Goal: Task Accomplishment & Management: Manage account settings

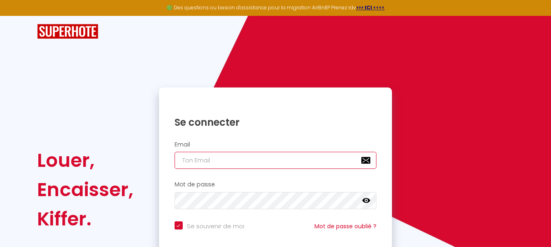
click at [238, 163] on input "email" at bounding box center [275, 160] width 202 height 17
type input "D"
checkbox input "true"
type input "DE"
checkbox input "true"
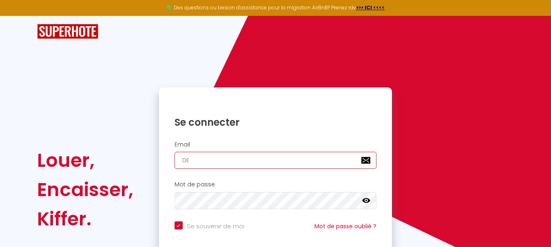
type input "D"
checkbox input "true"
type input "d"
checkbox input "true"
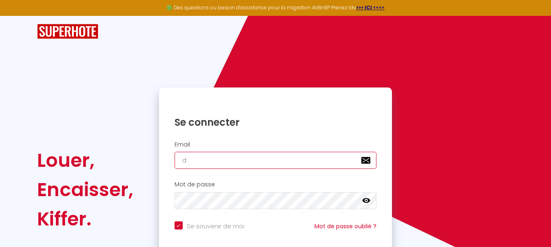
type input "de"
checkbox input "true"
type input "del"
checkbox input "true"
type input "deli"
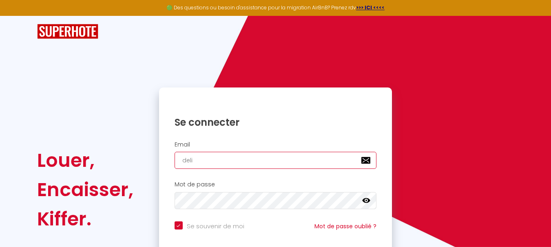
checkbox input "true"
type input "delil"
checkbox input "true"
type input "delil."
checkbox input "true"
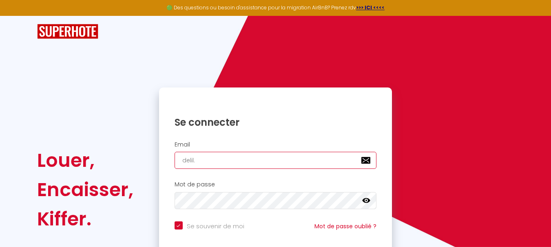
type input "delil.t"
checkbox input "true"
type input "[DOMAIN_NAME]"
checkbox input "true"
type input "delil.tor"
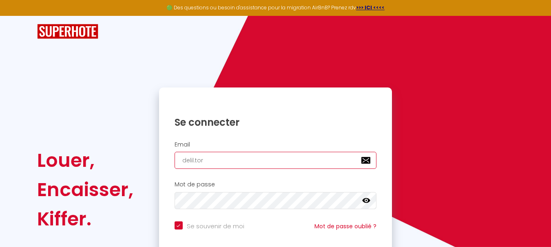
checkbox input "true"
type input "delil.torg"
checkbox input "true"
type input "delil.torgu"
checkbox input "true"
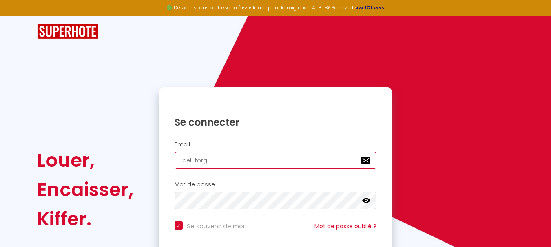
type input "delil.torgur"
checkbox input "true"
type input "delil.torgurs"
checkbox input "true"
type input "delil.torgursu"
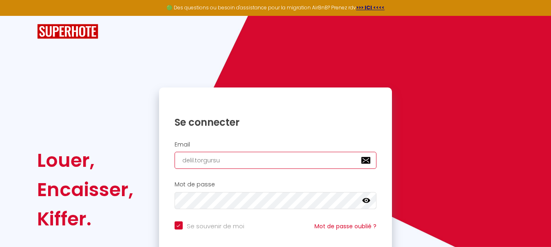
checkbox input "true"
type input "delil.torgursul"
checkbox input "true"
type input "delil.torgursul@"
checkbox input "true"
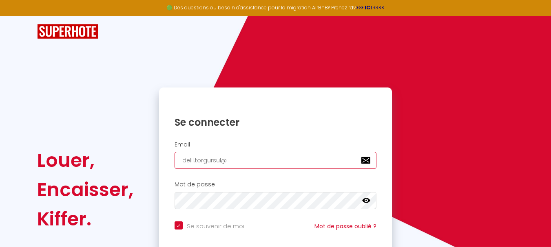
type input "delil.torgursul@g"
checkbox input "true"
type input "delil.torgursul@gm"
checkbox input "true"
type input "delil.torgursul@gma"
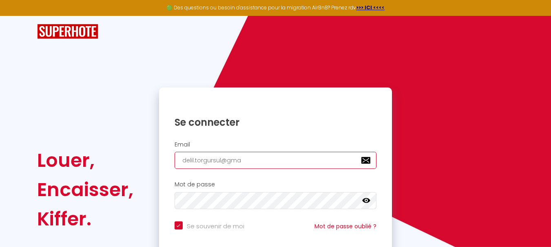
checkbox input "true"
type input "delil.torgursul@gmai"
checkbox input "true"
type input "[EMAIL_ADDRESS]"
checkbox input "true"
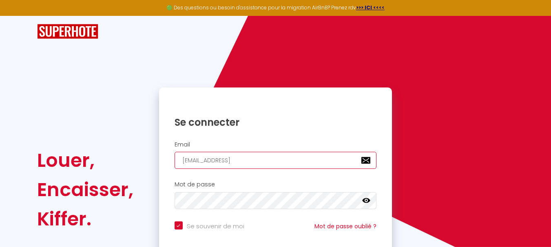
type input "[EMAIL_ADDRESS]."
checkbox input "true"
type input "delil.torgursul@gmail.c"
checkbox input "true"
type input "[EMAIL_ADDRESS][DOMAIN_NAME]"
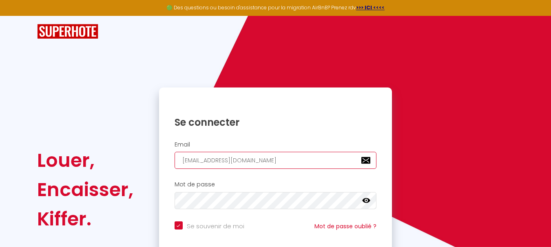
checkbox input "true"
type input "[EMAIL_ADDRESS][DOMAIN_NAME]"
checkbox input "true"
type input "[EMAIL_ADDRESS][DOMAIN_NAME]"
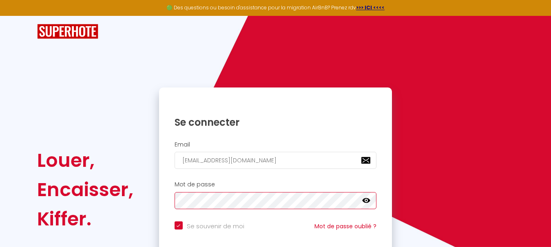
checkbox input "true"
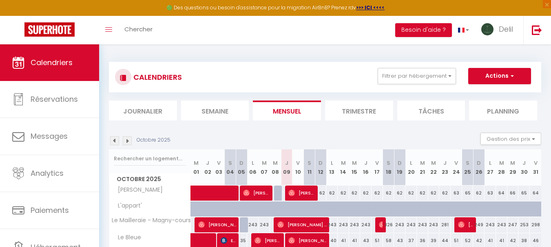
click at [117, 141] on img at bounding box center [114, 141] width 9 height 9
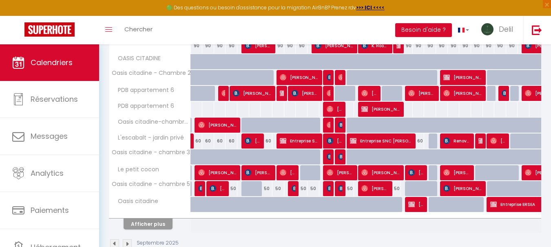
scroll to position [296, 0]
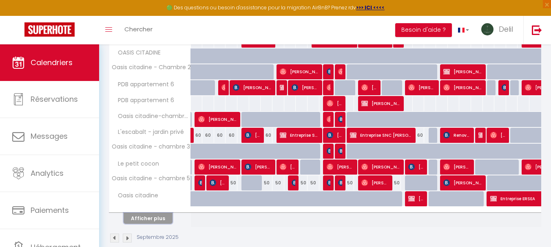
click at [143, 221] on button "Afficher plus" at bounding box center [148, 218] width 49 height 11
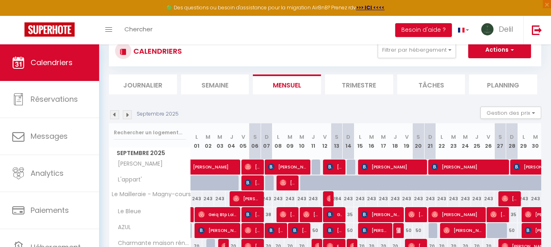
scroll to position [68, 0]
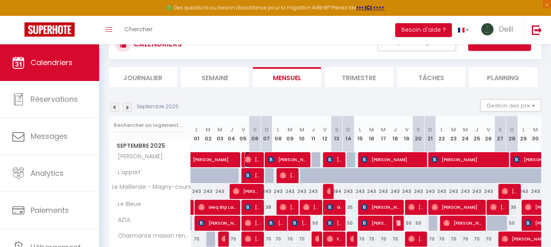
click at [252, 157] on span "[PERSON_NAME]" at bounding box center [253, 159] width 16 height 15
click at [0, 0] on div at bounding box center [0, 0] width 0 height 0
click at [252, 160] on span "[PERSON_NAME]" at bounding box center [253, 159] width 16 height 15
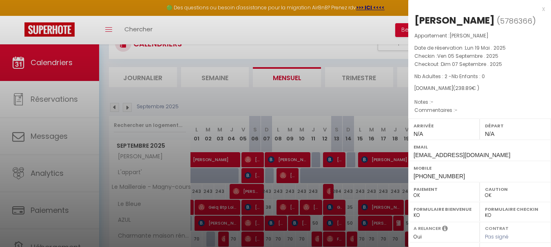
drag, startPoint x: 440, startPoint y: 22, endPoint x: 415, endPoint y: 22, distance: 24.9
click at [415, 22] on h2 "[PERSON_NAME] ( 5786366 )" at bounding box center [479, 21] width 130 height 14
click at [293, 159] on div at bounding box center [275, 123] width 551 height 247
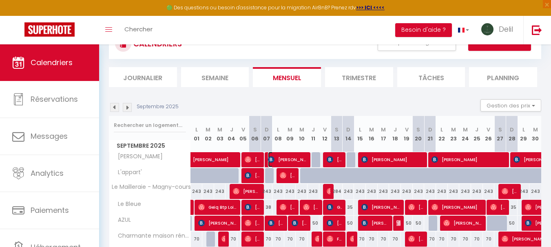
click at [293, 159] on span "[PERSON_NAME]" at bounding box center [288, 159] width 40 height 15
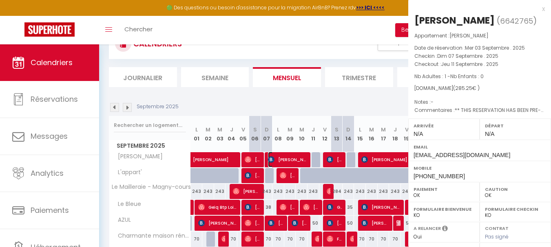
select select "KO"
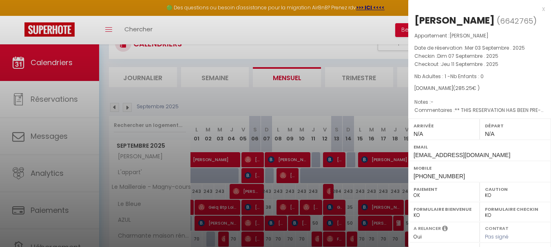
drag, startPoint x: 486, startPoint y: 22, endPoint x: 417, endPoint y: 22, distance: 69.3
click at [417, 22] on h2 "[PERSON_NAME] ( 6642765 )" at bounding box center [479, 21] width 130 height 14
copy div "[PERSON_NAME]"
click at [337, 160] on div at bounding box center [275, 123] width 551 height 247
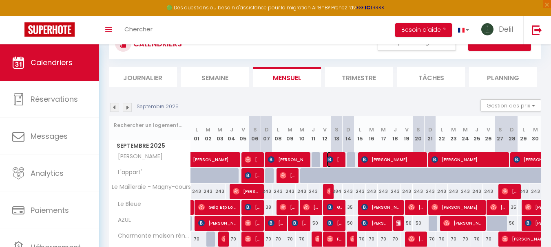
click at [335, 161] on span "[PERSON_NAME]" at bounding box center [335, 159] width 16 height 15
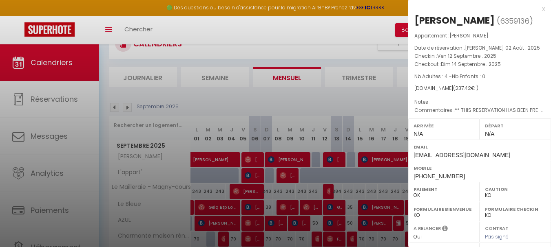
drag, startPoint x: 498, startPoint y: 19, endPoint x: 416, endPoint y: 18, distance: 82.0
click at [416, 18] on div "[PERSON_NAME]" at bounding box center [454, 20] width 80 height 13
copy div "[PERSON_NAME]"
click at [378, 160] on div at bounding box center [275, 123] width 551 height 247
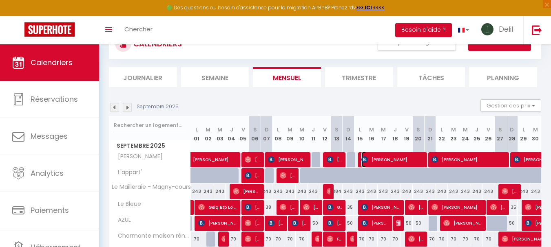
click at [382, 159] on span "[PERSON_NAME]" at bounding box center [392, 159] width 63 height 15
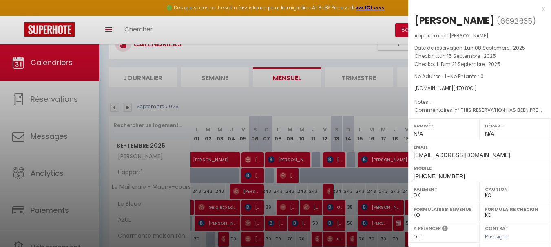
drag, startPoint x: 442, startPoint y: 22, endPoint x: 418, endPoint y: 26, distance: 24.4
click at [418, 26] on h2 "[PERSON_NAME] ( 6692635 )" at bounding box center [479, 21] width 130 height 14
copy div "[PERSON_NAME]"
click at [373, 164] on div at bounding box center [275, 123] width 551 height 247
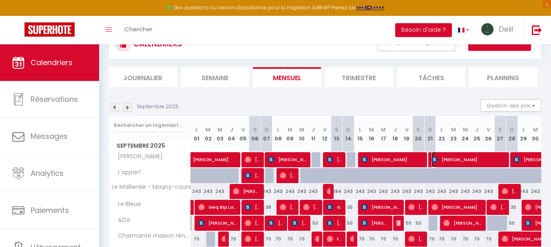
click at [464, 163] on span "[PERSON_NAME]" at bounding box center [468, 159] width 75 height 15
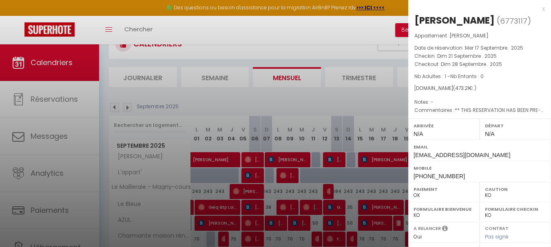
drag, startPoint x: 486, startPoint y: 19, endPoint x: 417, endPoint y: 21, distance: 69.3
click at [417, 21] on h2 "[PERSON_NAME] ( 6773117 )" at bounding box center [479, 21] width 130 height 14
copy div "[PERSON_NAME]"
click at [369, 106] on div at bounding box center [275, 123] width 551 height 247
click at [369, 107] on div at bounding box center [275, 123] width 551 height 247
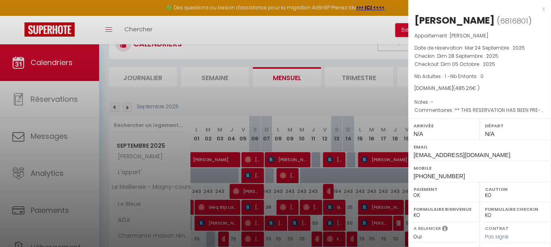
drag, startPoint x: 467, startPoint y: 21, endPoint x: 417, endPoint y: 23, distance: 49.8
click at [417, 23] on h2 "[PERSON_NAME] ( 6816801 )" at bounding box center [479, 21] width 130 height 14
copy h2 "[PERSON_NAME]"
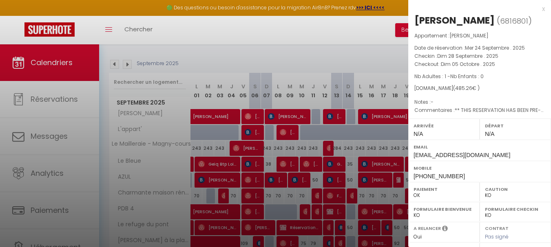
scroll to position [114, 0]
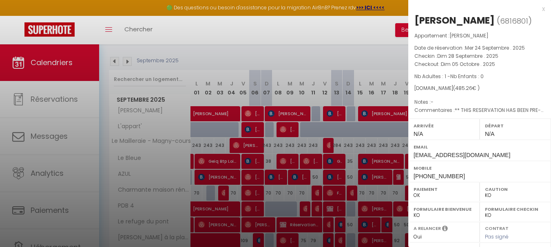
drag, startPoint x: 203, startPoint y: 166, endPoint x: 352, endPoint y: 161, distance: 148.9
click at [203, 166] on div at bounding box center [275, 123] width 551 height 247
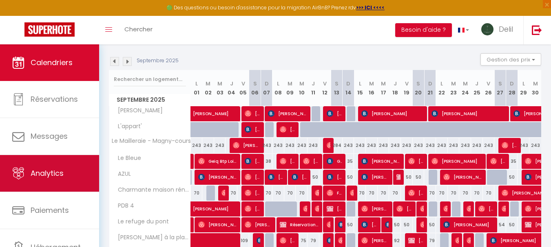
scroll to position [39, 0]
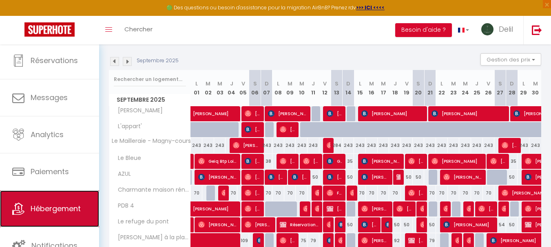
click at [51, 210] on span "Hébergement" at bounding box center [56, 209] width 50 height 10
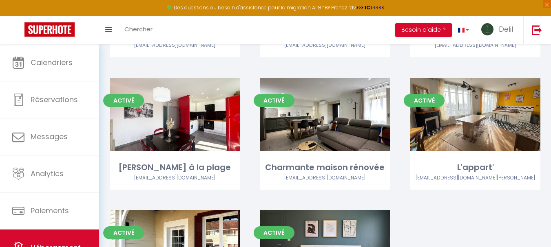
scroll to position [1298, 0]
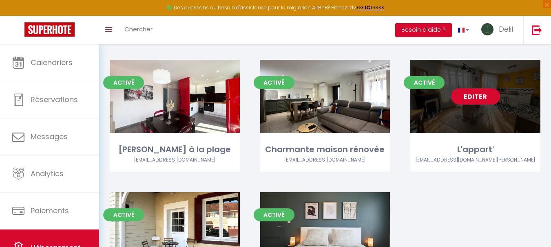
click at [488, 98] on link "Editer" at bounding box center [475, 96] width 49 height 16
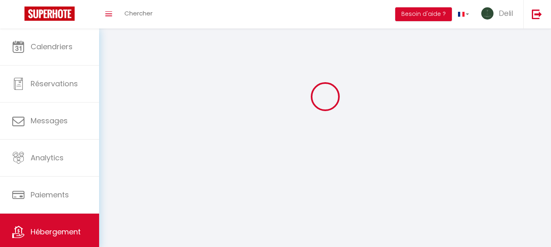
select select
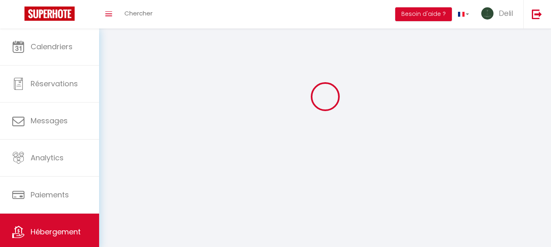
select select
checkbox input "false"
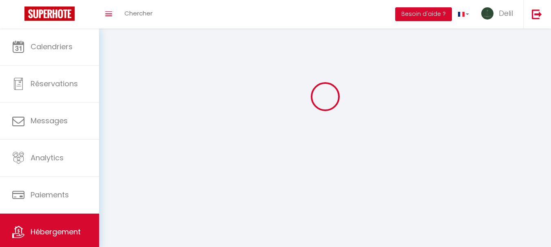
select select "28"
select select
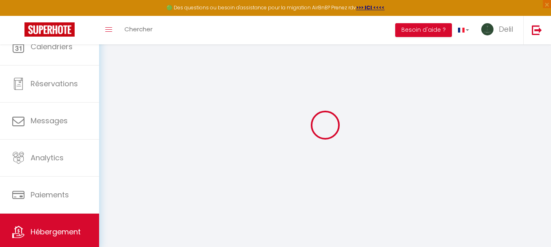
select select
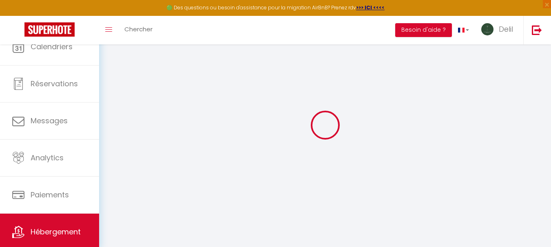
select select
checkbox input "false"
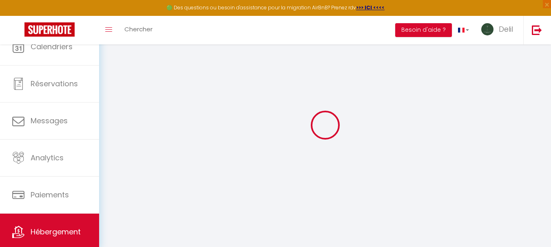
select select
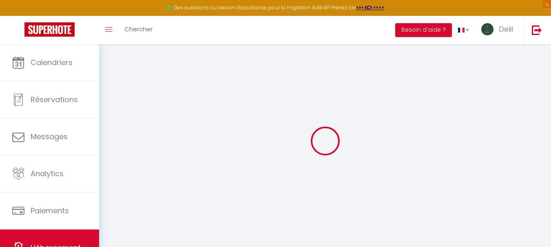
select select
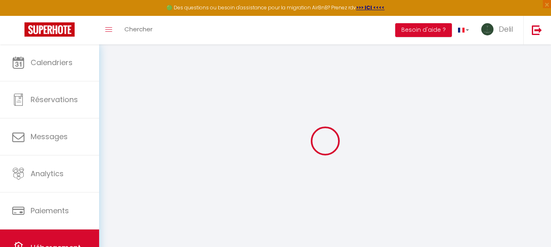
select select
checkbox input "false"
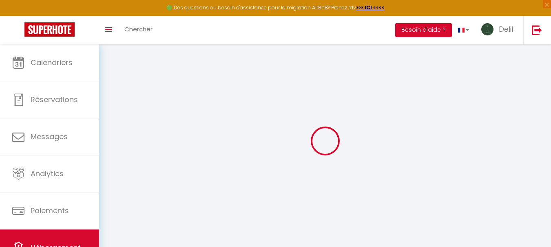
select select
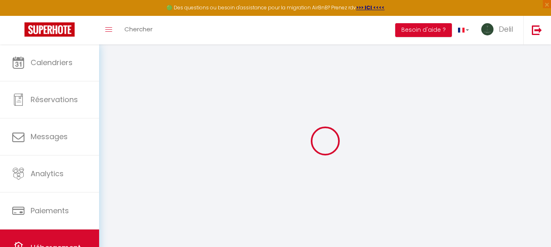
select select
checkbox input "false"
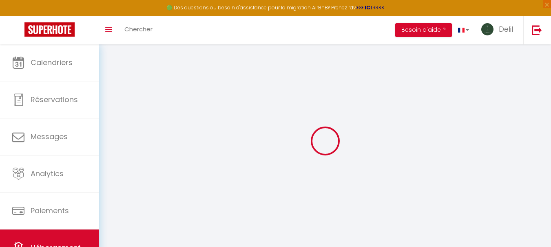
checkbox input "false"
select select
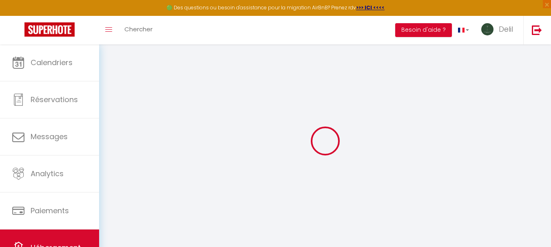
select select
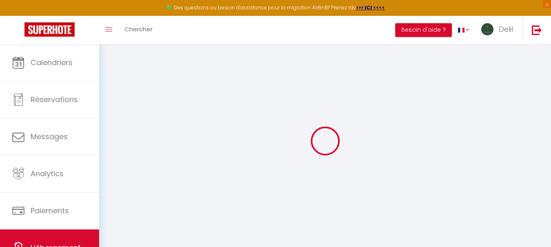
checkbox input "false"
select select
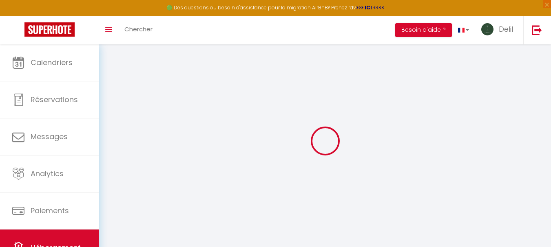
select select
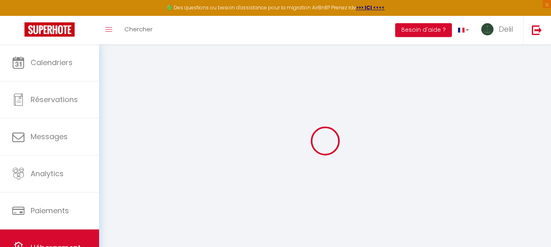
select select
checkbox input "false"
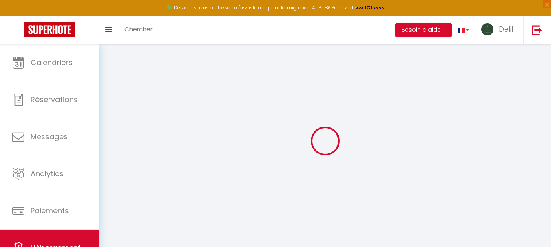
checkbox input "false"
select select
type input "L'appart'"
type input "Delil"
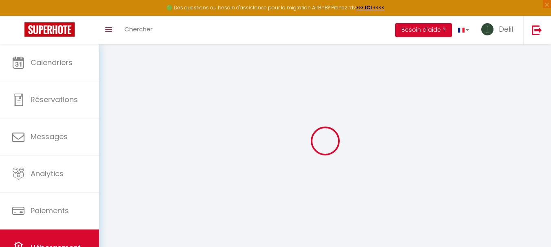
type input "75"
type input "20"
select select
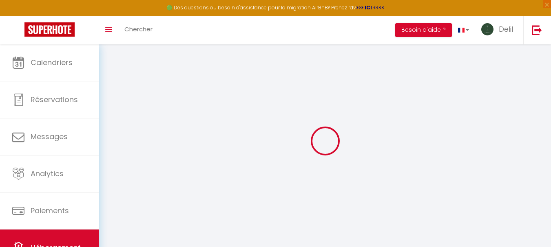
select select
type input "26 Quai de Mantoue"
type input "58000"
type input "[PERSON_NAME]"
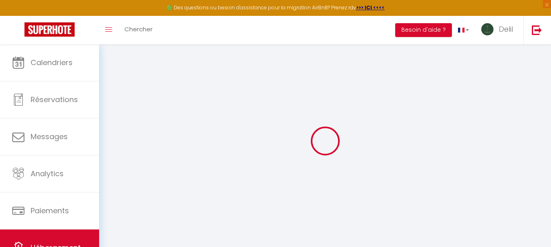
type input "[EMAIL_ADDRESS][DOMAIN_NAME]"
select select
checkbox input "false"
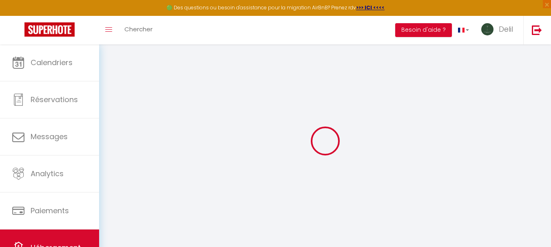
checkbox input "false"
type input "0"
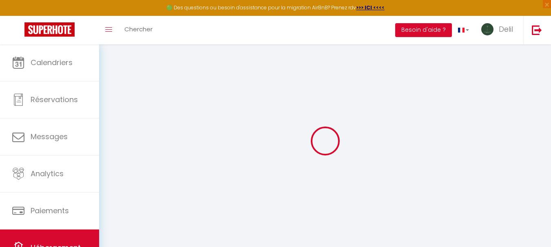
select select
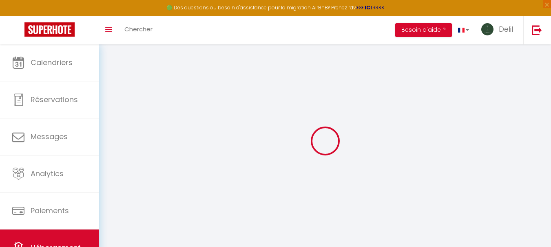
select select
checkbox input "false"
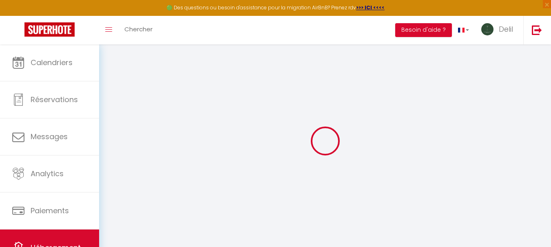
select select
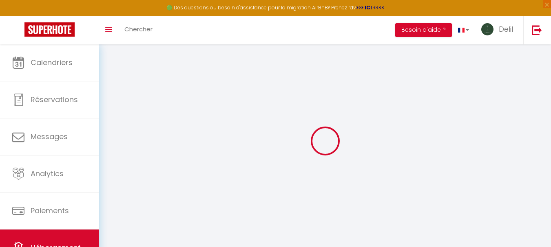
select select
checkbox input "false"
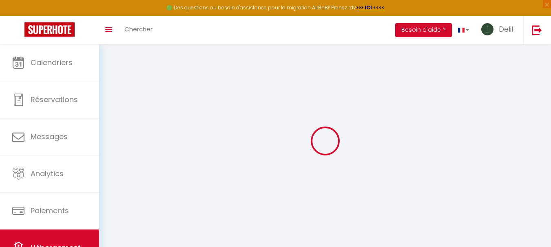
select select
checkbox input "false"
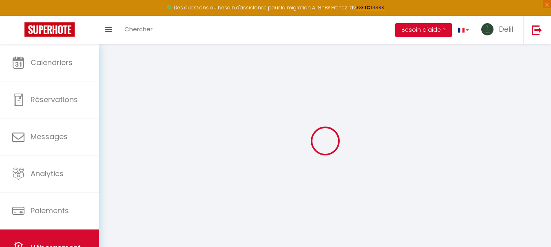
select select "16:00"
select select
select select "11:00"
select select "30"
select select "120"
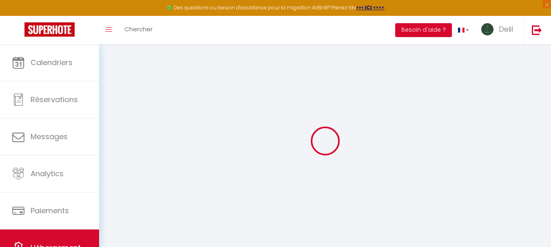
select select
checkbox input "false"
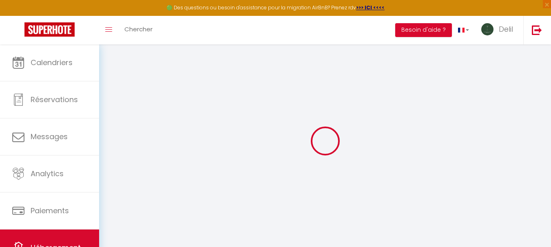
checkbox input "false"
select select
checkbox input "false"
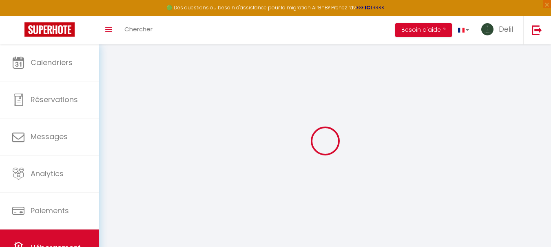
checkbox input "false"
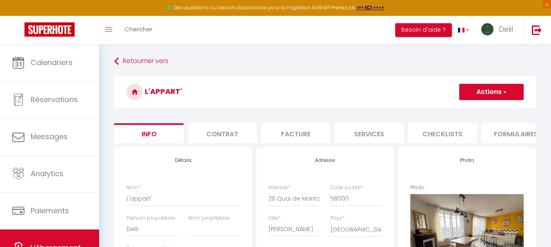
select select
click at [503, 98] on button "Actions" at bounding box center [491, 92] width 64 height 16
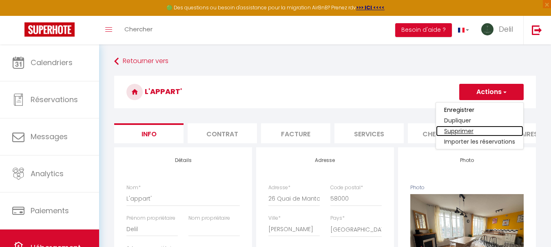
click at [468, 128] on link "Supprimer" at bounding box center [479, 131] width 87 height 11
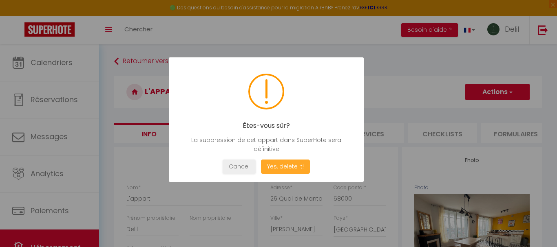
click at [282, 168] on button "Yes, delete it!" at bounding box center [285, 167] width 49 height 14
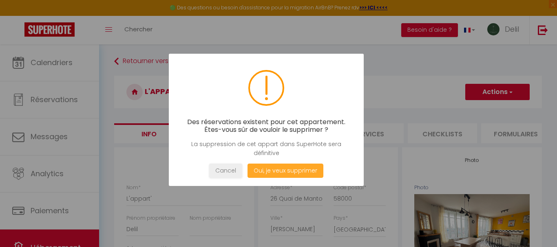
click at [282, 168] on button "Oui, je veux supprimer" at bounding box center [285, 171] width 76 height 14
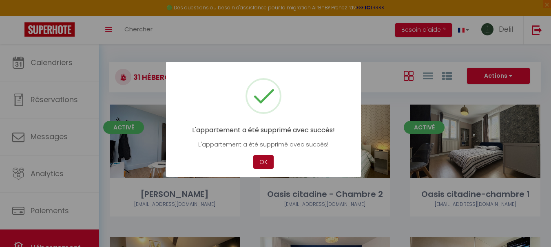
click at [265, 165] on button "OK" at bounding box center [263, 162] width 20 height 14
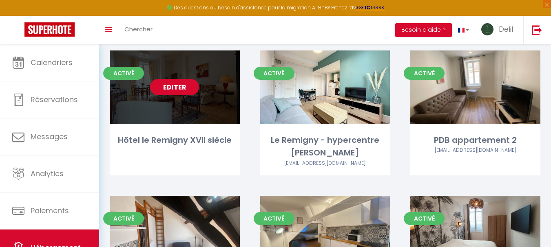
scroll to position [619, 0]
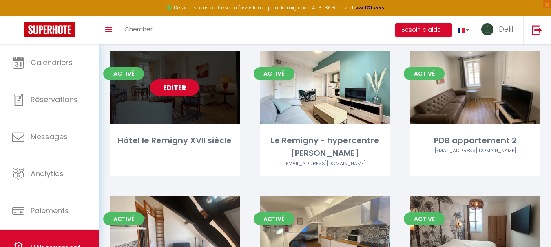
click at [177, 91] on link "Editer" at bounding box center [174, 87] width 49 height 16
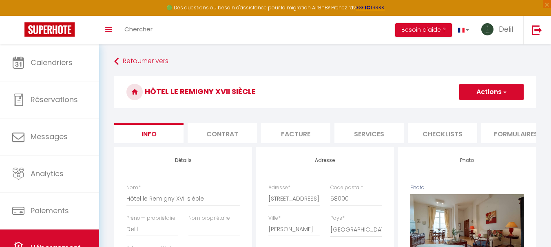
click at [500, 89] on button "Actions" at bounding box center [491, 92] width 64 height 16
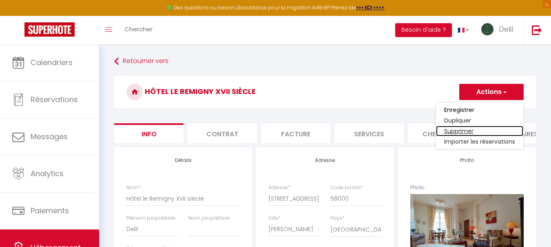
click at [461, 128] on link "Supprimer" at bounding box center [479, 131] width 87 height 11
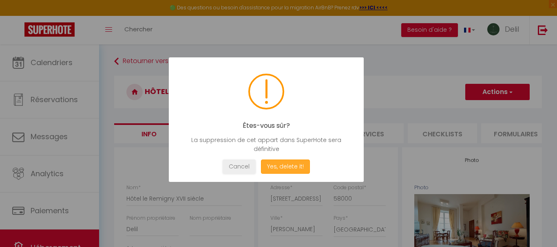
click at [298, 162] on button "Yes, delete it!" at bounding box center [285, 167] width 49 height 14
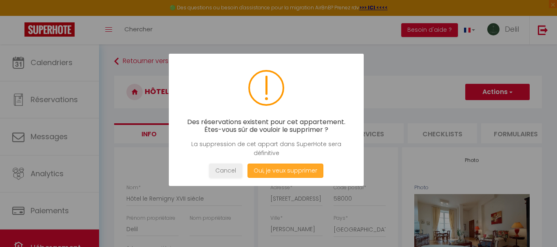
click at [290, 168] on button "Oui, je veux supprimer" at bounding box center [285, 171] width 76 height 14
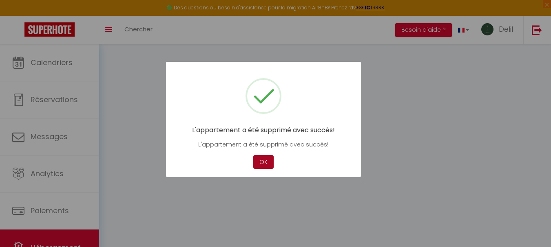
click at [267, 165] on button "OK" at bounding box center [263, 162] width 20 height 14
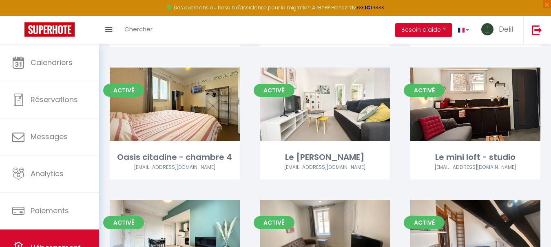
scroll to position [484, 0]
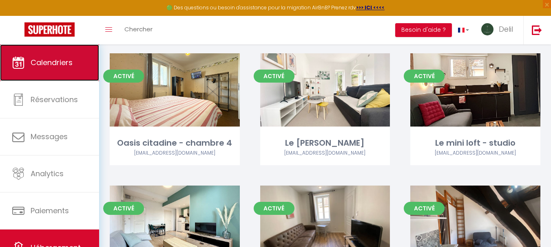
click at [61, 67] on span "Calendriers" at bounding box center [52, 62] width 42 height 10
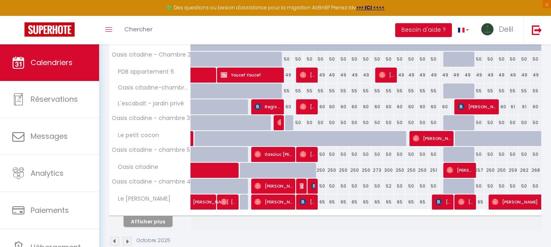
scroll to position [310, 0]
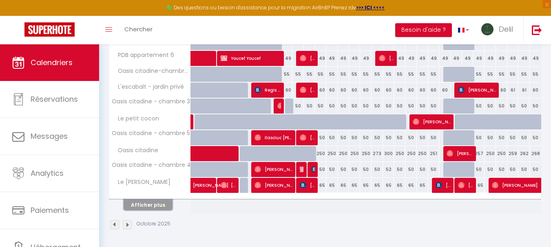
click at [159, 206] on button "Afficher plus" at bounding box center [148, 205] width 49 height 11
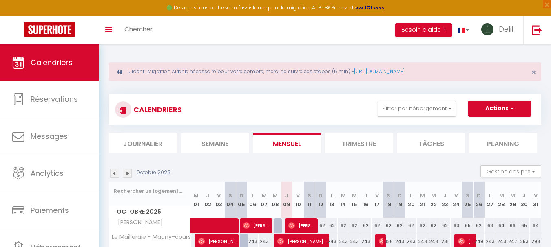
scroll to position [0, 0]
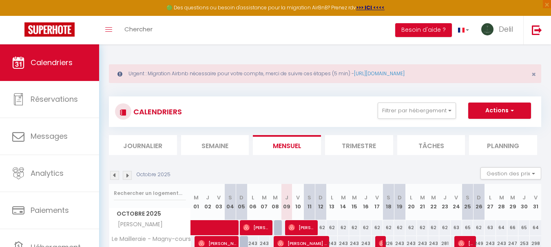
click at [124, 178] on img at bounding box center [127, 175] width 9 height 9
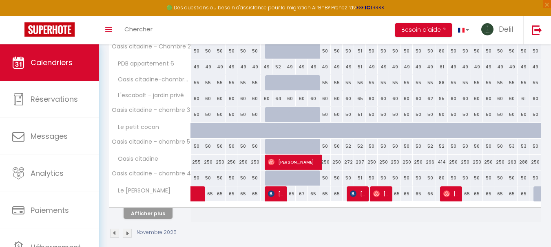
scroll to position [345, 0]
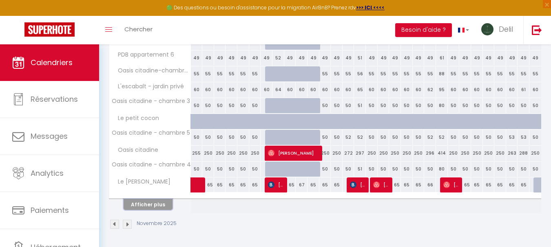
click at [161, 208] on button "Afficher plus" at bounding box center [148, 204] width 49 height 11
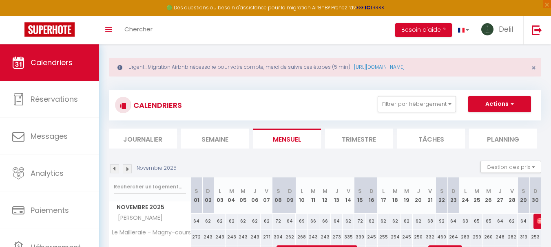
scroll to position [0, 0]
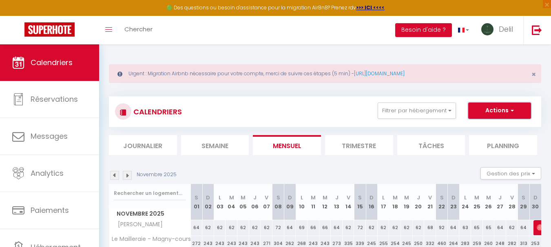
click at [495, 110] on button "Actions" at bounding box center [499, 111] width 63 height 16
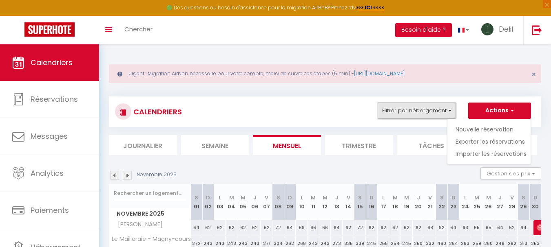
click at [415, 111] on button "Filtrer par hébergement" at bounding box center [416, 111] width 78 height 16
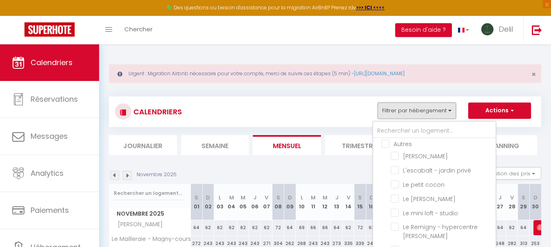
scroll to position [209, 0]
click at [396, 184] on input "Le petit cocon" at bounding box center [442, 185] width 102 height 8
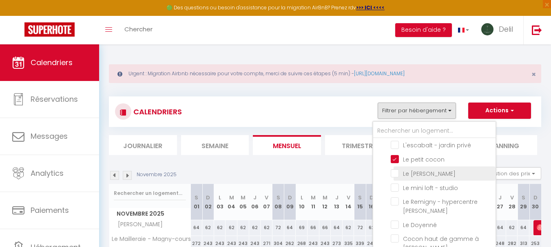
scroll to position [242, 0]
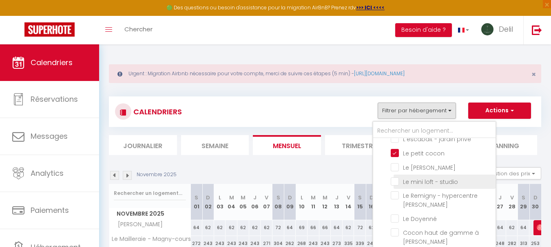
click at [395, 181] on input "Le mini loft - studio" at bounding box center [442, 181] width 102 height 8
click at [498, 112] on button "Actions" at bounding box center [499, 111] width 63 height 16
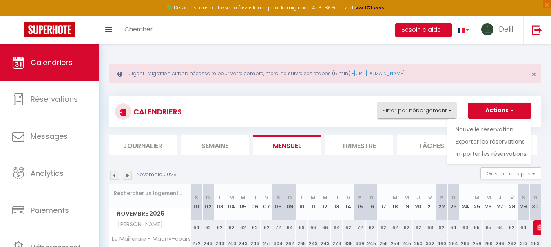
click at [433, 114] on button "Filtrer par hébergement" at bounding box center [416, 111] width 78 height 16
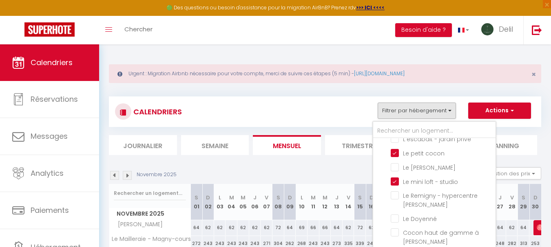
click at [327, 114] on div "CALENDRIERS Filtrer par hébergement Le puits du [PERSON_NAME] PDB 4 PDB apparte…" at bounding box center [325, 112] width 420 height 18
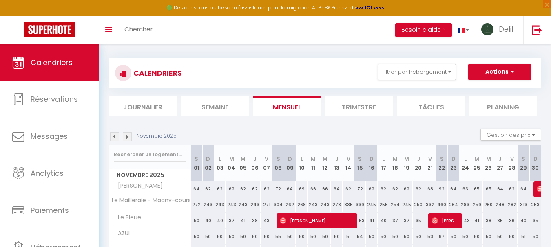
scroll to position [38, 0]
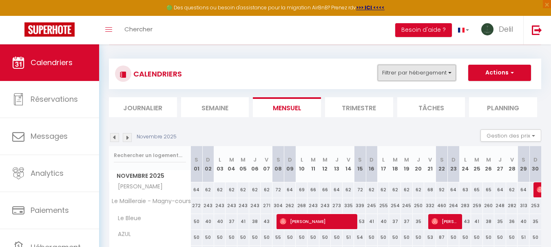
click at [434, 76] on button "Filtrer par hébergement" at bounding box center [416, 73] width 78 height 16
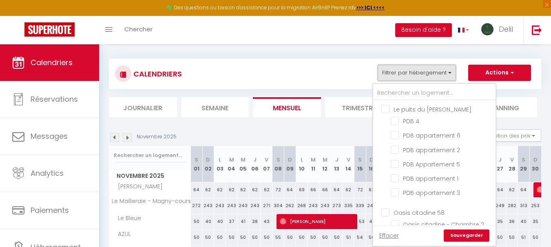
scroll to position [384, 0]
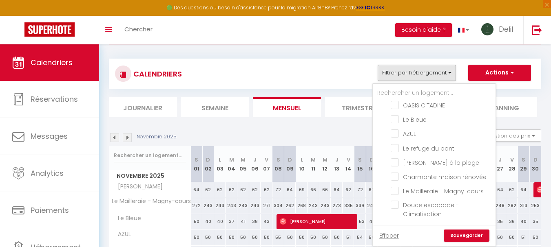
click at [474, 238] on link "Sauvegarder" at bounding box center [467, 236] width 46 height 12
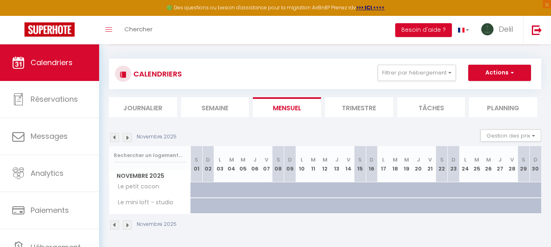
drag, startPoint x: 393, startPoint y: 147, endPoint x: 392, endPoint y: 131, distance: 15.9
click at [393, 139] on div "Novembre 2025 Gestion des prix Nb Nuits minimum Règles Disponibilité Novembre 2…" at bounding box center [325, 184] width 432 height 109
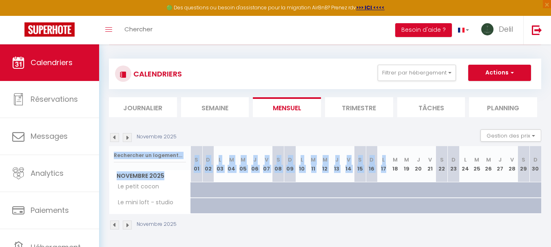
click at [142, 133] on p "Novembre 2025" at bounding box center [157, 137] width 40 height 8
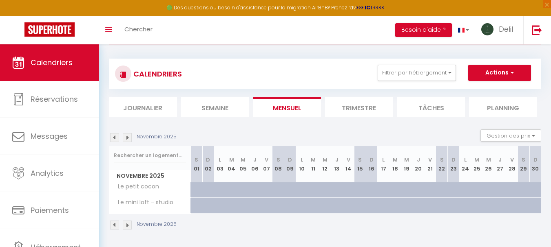
click at [115, 137] on img at bounding box center [114, 137] width 9 height 9
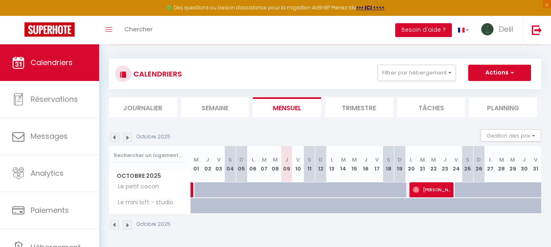
scroll to position [44, 0]
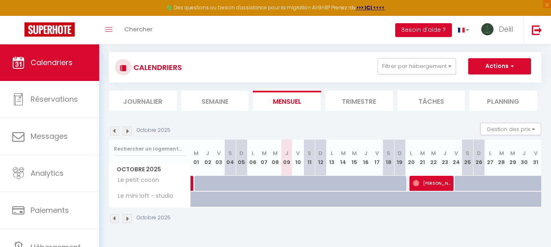
click at [128, 130] on img at bounding box center [127, 131] width 9 height 9
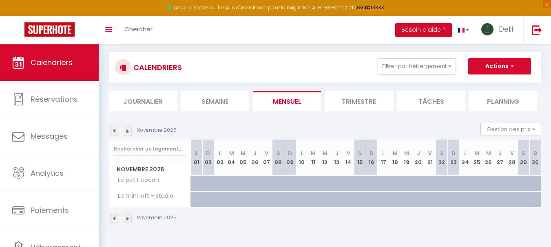
click at [131, 130] on img at bounding box center [127, 131] width 9 height 9
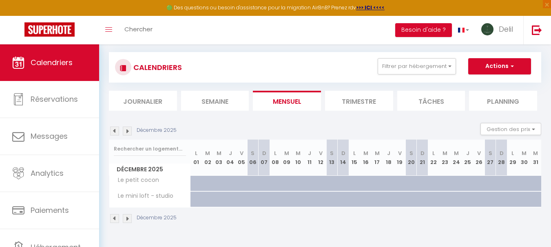
click at [129, 134] on img at bounding box center [127, 131] width 9 height 9
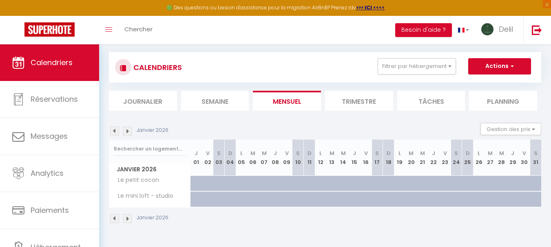
click at [129, 134] on img at bounding box center [127, 131] width 9 height 9
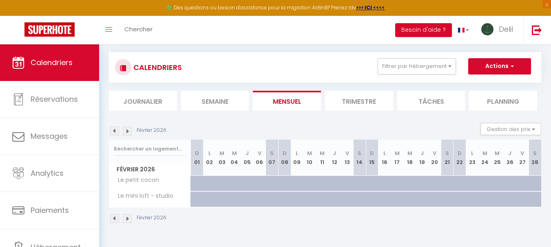
click at [129, 134] on img at bounding box center [127, 131] width 9 height 9
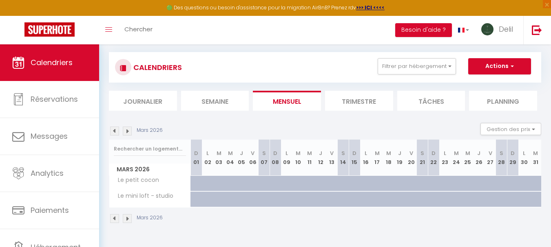
click at [117, 131] on img at bounding box center [114, 131] width 9 height 9
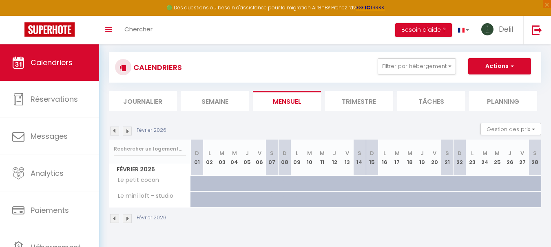
click at [117, 131] on img at bounding box center [114, 131] width 9 height 9
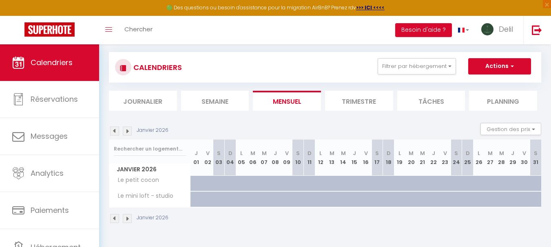
click at [117, 131] on img at bounding box center [114, 131] width 9 height 9
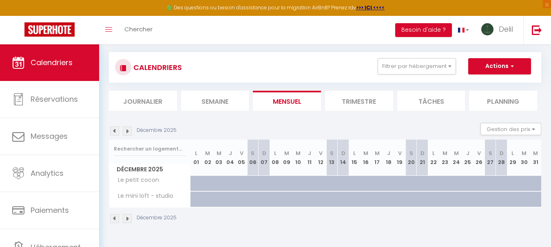
click at [117, 131] on img at bounding box center [114, 131] width 9 height 9
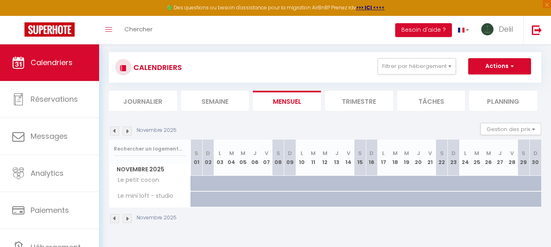
click at [117, 131] on img at bounding box center [114, 131] width 9 height 9
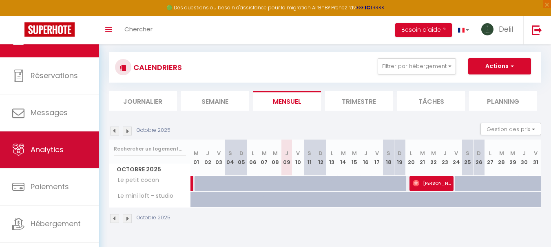
scroll to position [39, 0]
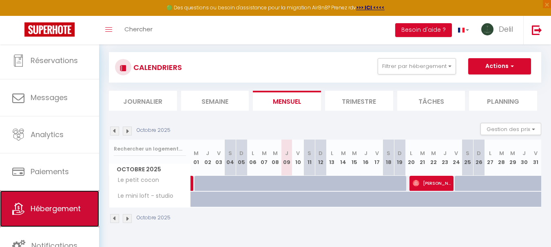
click at [45, 210] on span "Hébergement" at bounding box center [56, 209] width 50 height 10
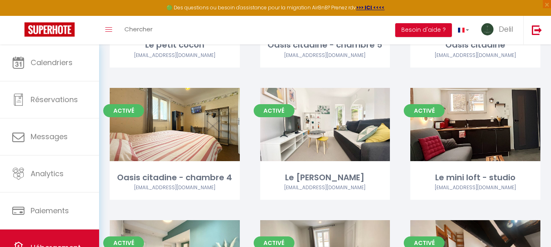
scroll to position [416, 0]
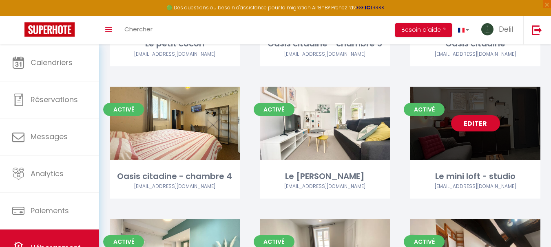
click at [480, 126] on link "Editer" at bounding box center [475, 123] width 49 height 16
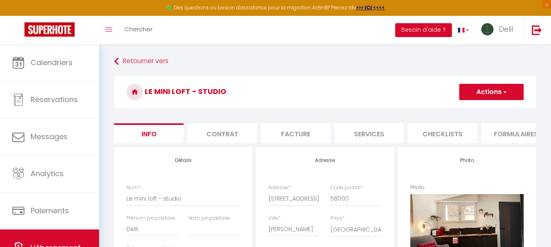
click at [510, 89] on button "Actions" at bounding box center [491, 92] width 64 height 16
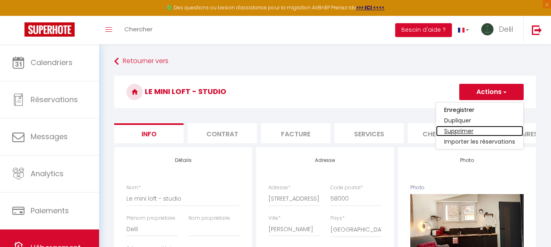
click at [459, 128] on link "Supprimer" at bounding box center [479, 131] width 87 height 11
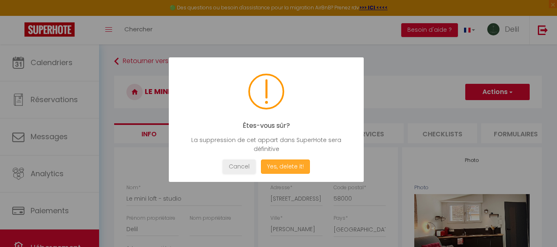
click at [290, 166] on button "Yes, delete it!" at bounding box center [285, 167] width 49 height 14
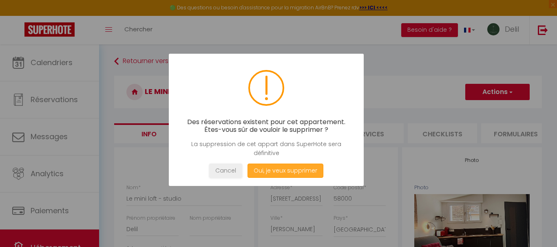
click at [282, 169] on button "Oui, je veux supprimer" at bounding box center [285, 171] width 76 height 14
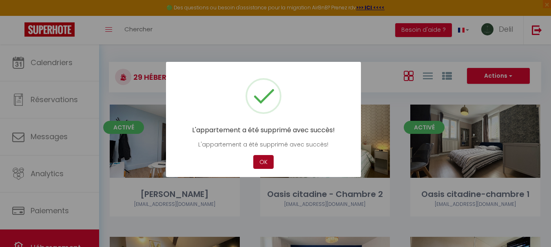
click at [266, 163] on button "OK" at bounding box center [263, 162] width 20 height 14
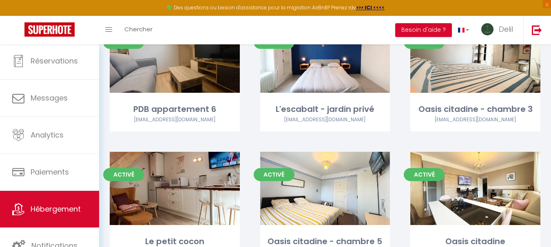
scroll to position [252, 0]
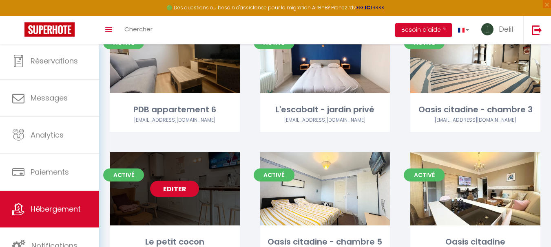
click at [187, 183] on link "Editer" at bounding box center [174, 189] width 49 height 16
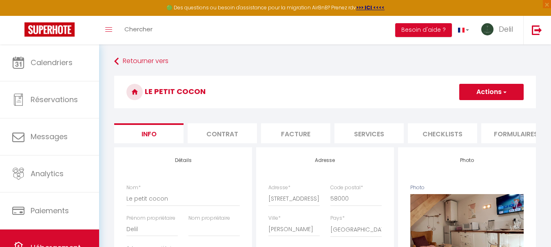
click at [488, 88] on button "Actions" at bounding box center [491, 92] width 64 height 16
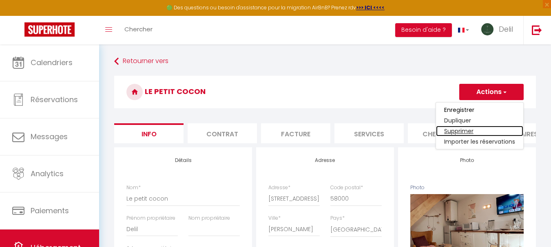
click at [463, 130] on link "Supprimer" at bounding box center [479, 131] width 87 height 11
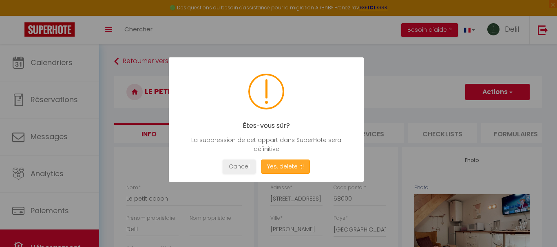
click at [298, 168] on button "Yes, delete it!" at bounding box center [285, 167] width 49 height 14
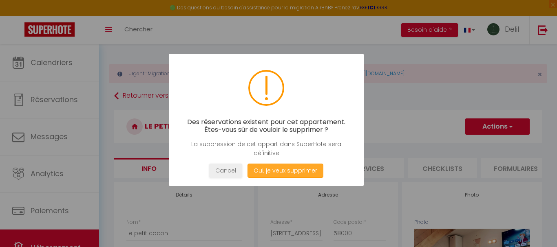
click at [301, 168] on button "Oui, je veux supprimer" at bounding box center [285, 171] width 76 height 14
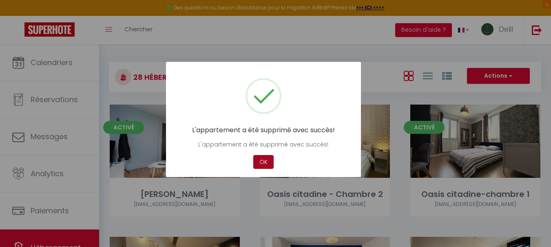
click at [267, 163] on button "OK" at bounding box center [263, 162] width 20 height 14
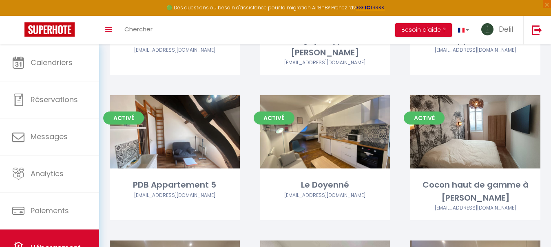
scroll to position [622, 0]
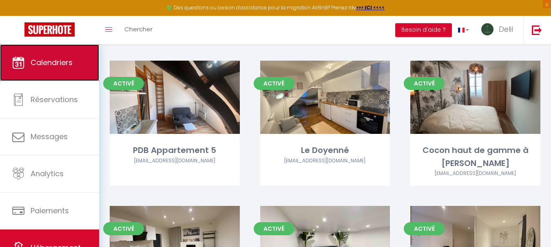
click at [65, 73] on link "Calendriers" at bounding box center [49, 62] width 99 height 37
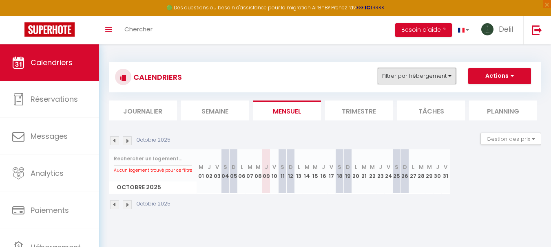
click at [442, 77] on button "Filtrer par hébergement" at bounding box center [416, 76] width 78 height 16
click at [435, 83] on button "Filtrer par hébergement" at bounding box center [416, 76] width 78 height 16
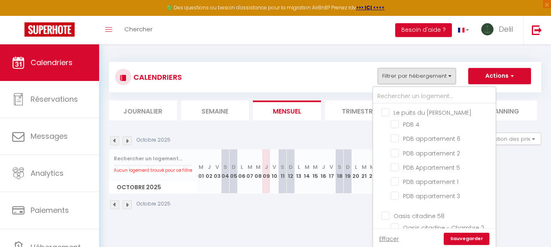
click at [473, 238] on link "Sauvegarder" at bounding box center [467, 239] width 46 height 12
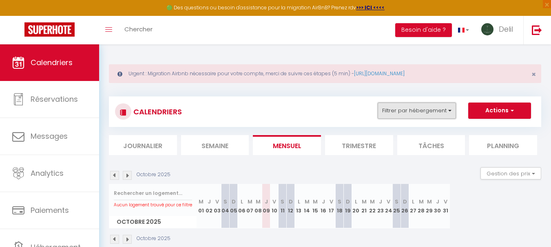
click at [427, 108] on button "Filtrer par hébergement" at bounding box center [416, 111] width 78 height 16
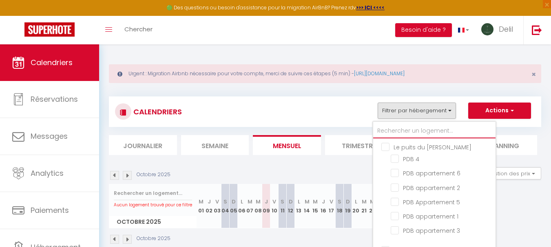
click at [413, 133] on input "text" at bounding box center [434, 131] width 122 height 15
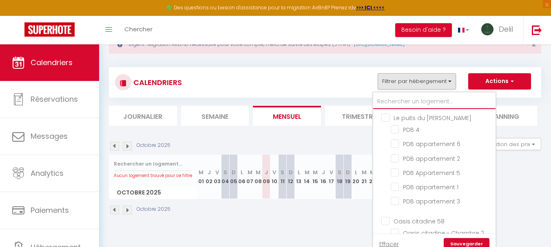
scroll to position [44, 0]
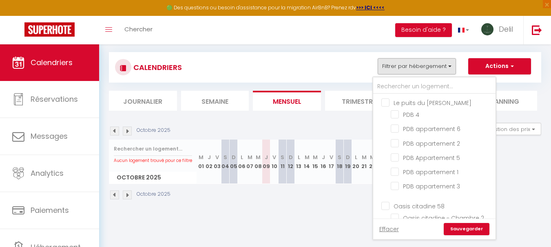
click at [384, 104] on input "Le puits du [PERSON_NAME]" at bounding box center [442, 102] width 122 height 8
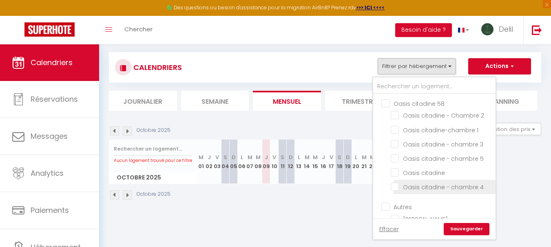
scroll to position [98, 0]
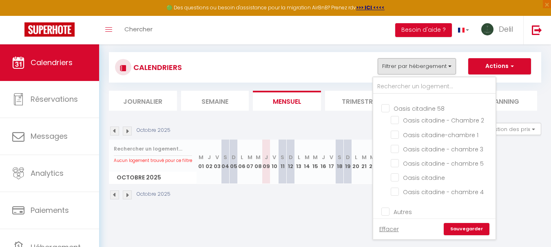
click at [383, 109] on input "Oasis citadine 58" at bounding box center [442, 108] width 122 height 8
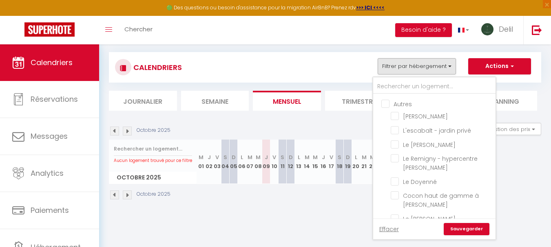
scroll to position [207, 0]
click at [386, 104] on input "Autres" at bounding box center [442, 103] width 122 height 8
click at [470, 231] on link "Sauvegarder" at bounding box center [467, 229] width 46 height 12
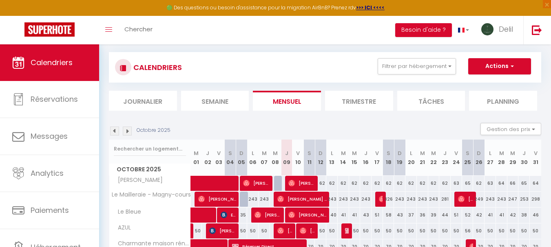
scroll to position [47, 0]
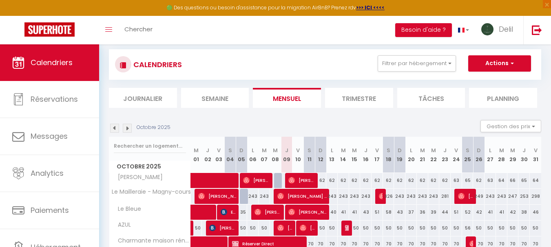
click at [117, 129] on img at bounding box center [114, 128] width 9 height 9
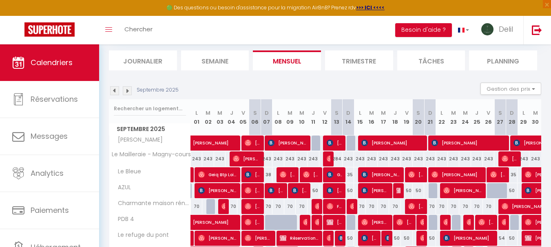
scroll to position [77, 0]
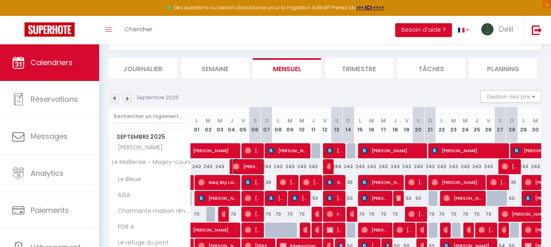
click at [242, 173] on span "[PERSON_NAME]" at bounding box center [247, 166] width 28 height 15
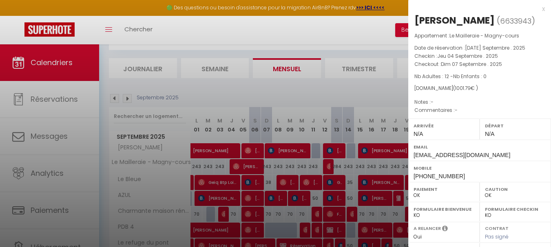
drag, startPoint x: 504, startPoint y: 20, endPoint x: 411, endPoint y: 20, distance: 93.4
click at [411, 20] on div "[PERSON_NAME] ( 6633943 ) Appartement : Le Mailleraie - Magny-cours Date de rés…" at bounding box center [479, 191] width 143 height 354
copy div "[PERSON_NAME]"
